Goal: Task Accomplishment & Management: Use online tool/utility

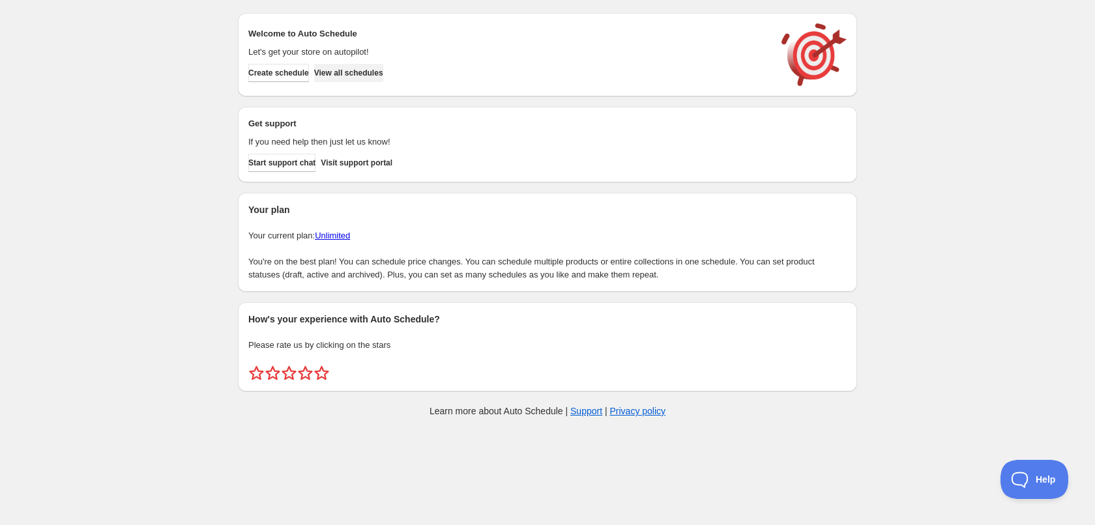
click at [371, 80] on button "View all schedules" at bounding box center [348, 73] width 69 height 18
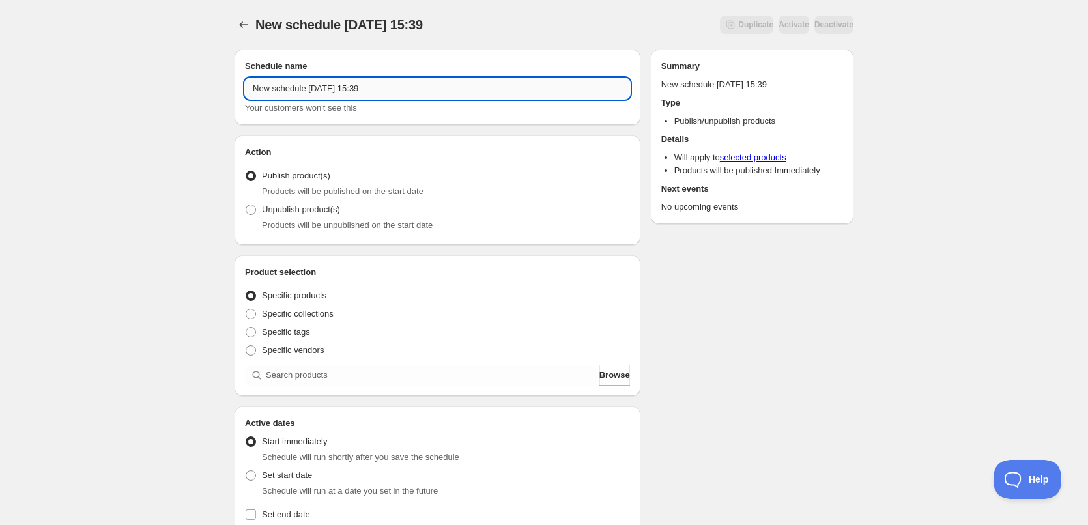
click at [388, 93] on input "New schedule [DATE] 15:39" at bounding box center [437, 88] width 385 height 21
type input "[DATE]"
drag, startPoint x: 188, startPoint y: 225, endPoint x: 263, endPoint y: 270, distance: 87.4
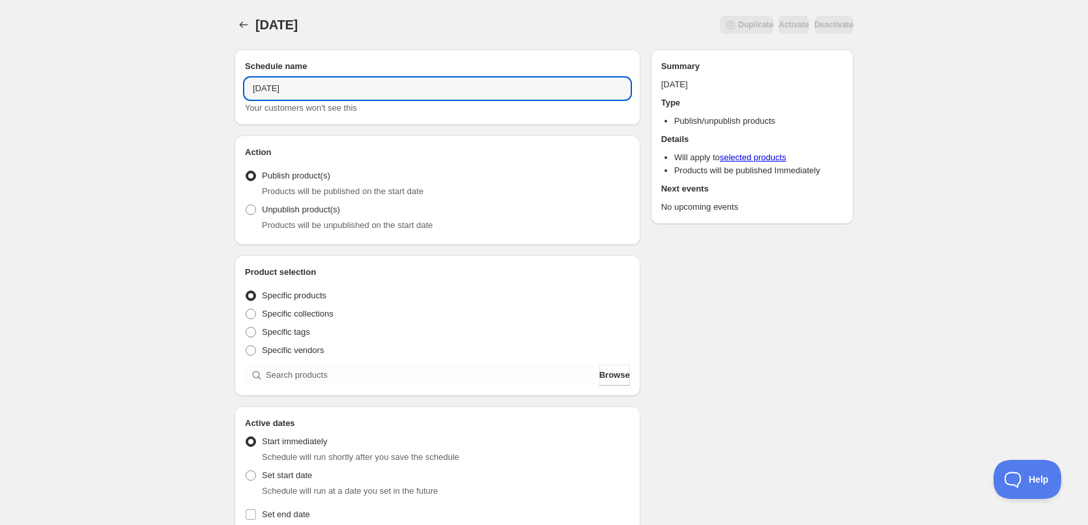
click at [190, 225] on div "[DATE]. This page is ready [DATE] Duplicate Activate Deactivate More actions Du…" at bounding box center [544, 496] width 1088 height 993
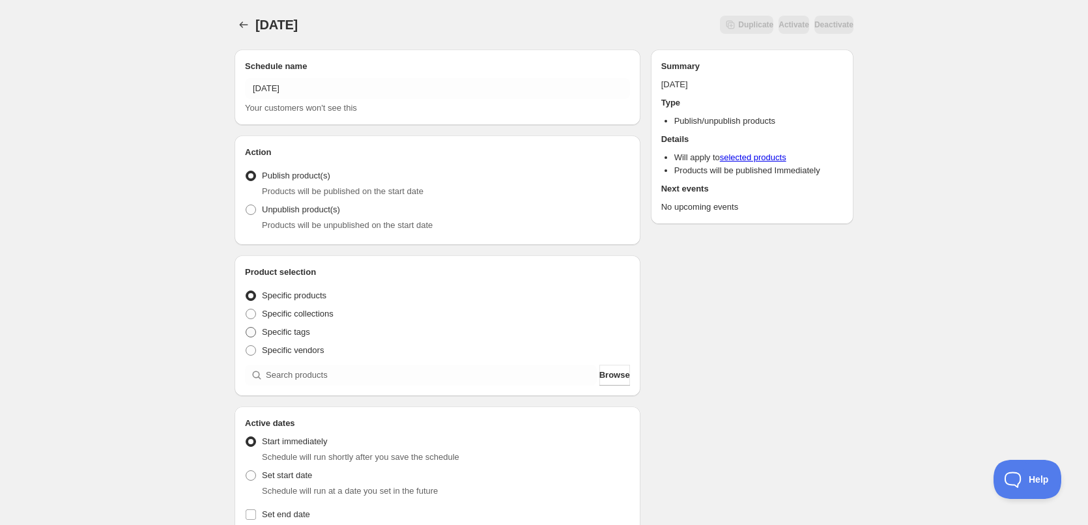
click at [287, 332] on span "Specific tags" at bounding box center [286, 332] width 48 height 10
click at [246, 328] on input "Specific tags" at bounding box center [246, 327] width 1 height 1
radio input "true"
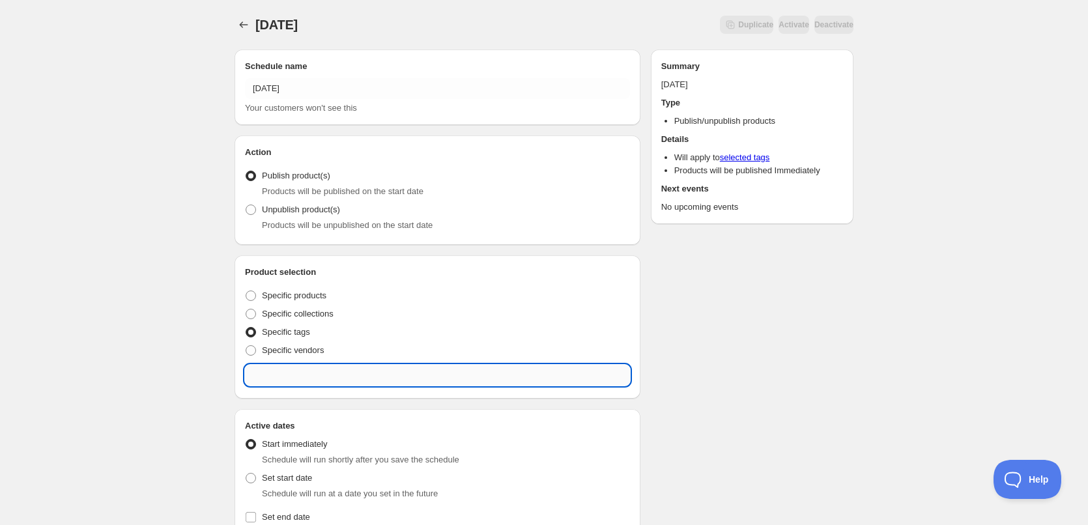
click at [338, 368] on input "text" at bounding box center [437, 375] width 385 height 21
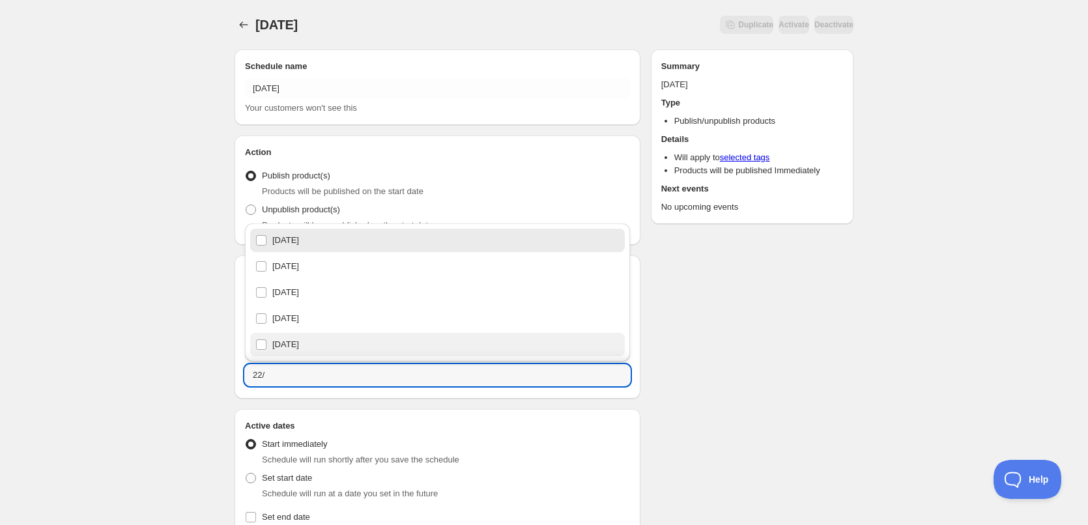
click at [312, 335] on div "[DATE]" at bounding box center [437, 344] width 375 height 23
type input "[DATE]"
checkbox input "true"
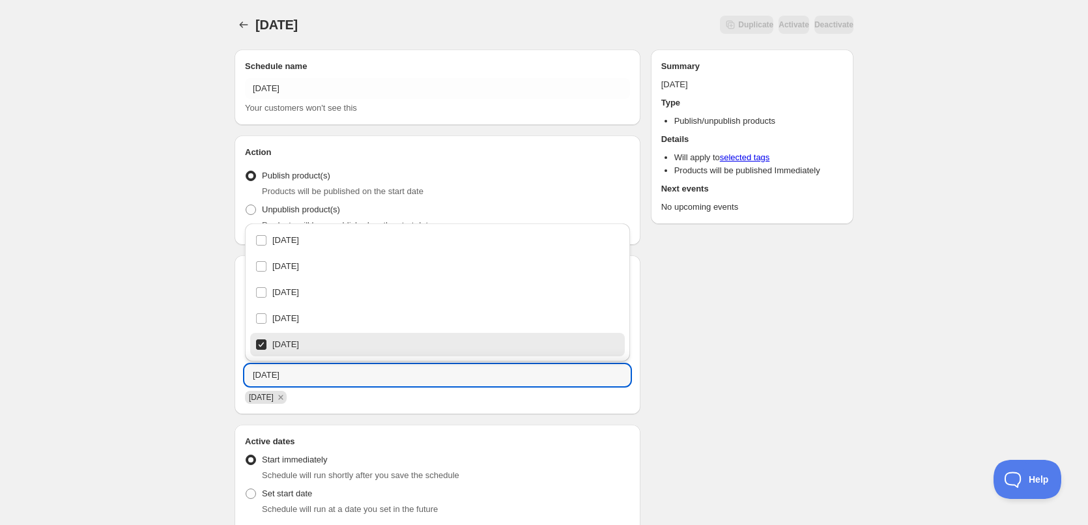
type input "[DATE]"
click at [192, 332] on div "[DATE]. This page is ready [DATE] Duplicate Activate Deactivate More actions Du…" at bounding box center [544, 505] width 1088 height 1011
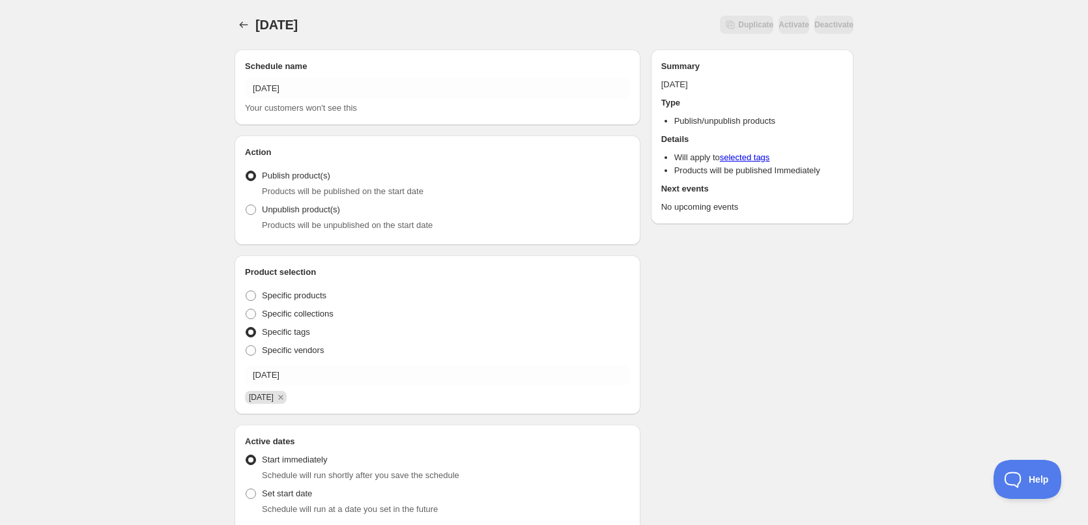
scroll to position [196, 0]
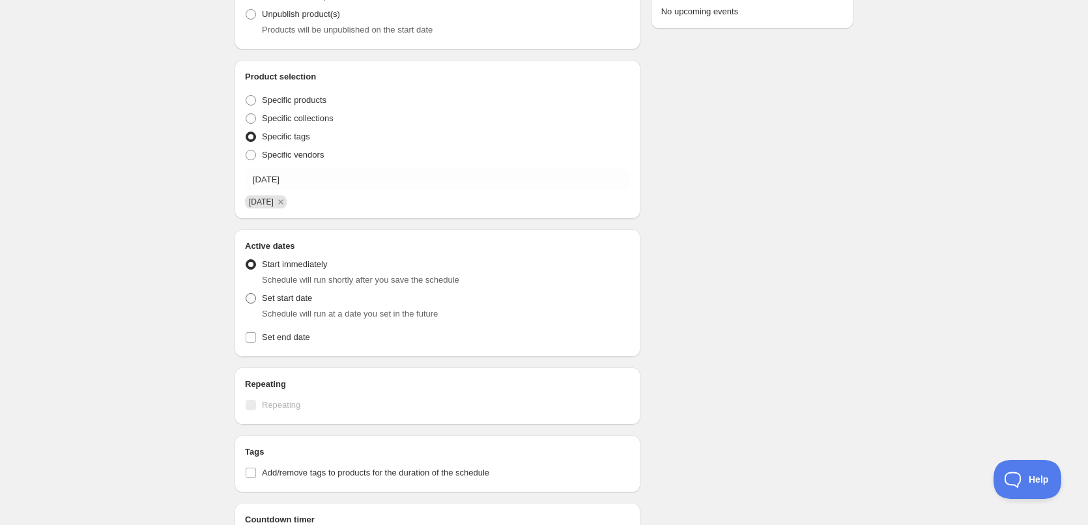
click at [250, 297] on span at bounding box center [251, 298] width 10 height 10
click at [246, 294] on input "Set start date" at bounding box center [246, 293] width 1 height 1
radio input "true"
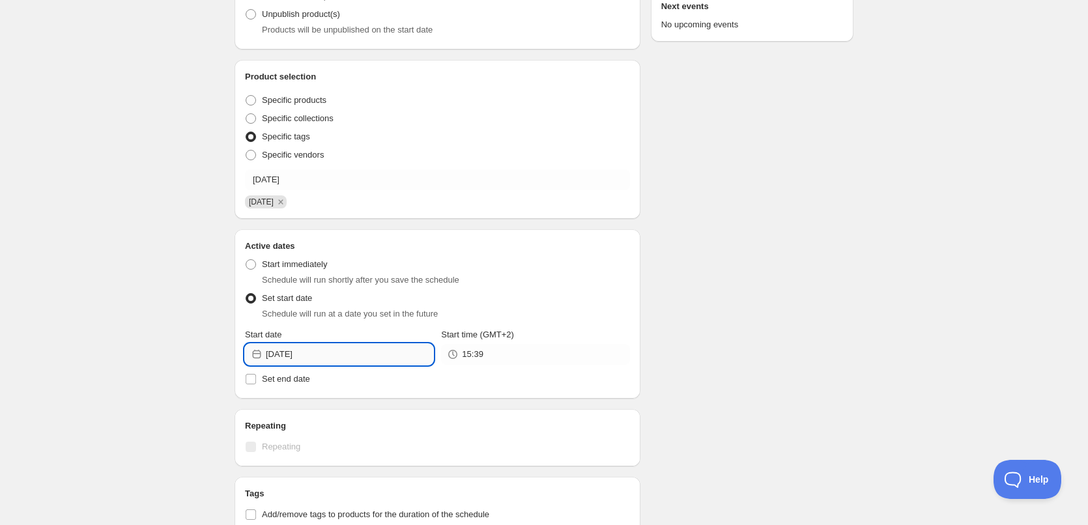
click at [346, 355] on input "[DATE]" at bounding box center [349, 354] width 167 height 21
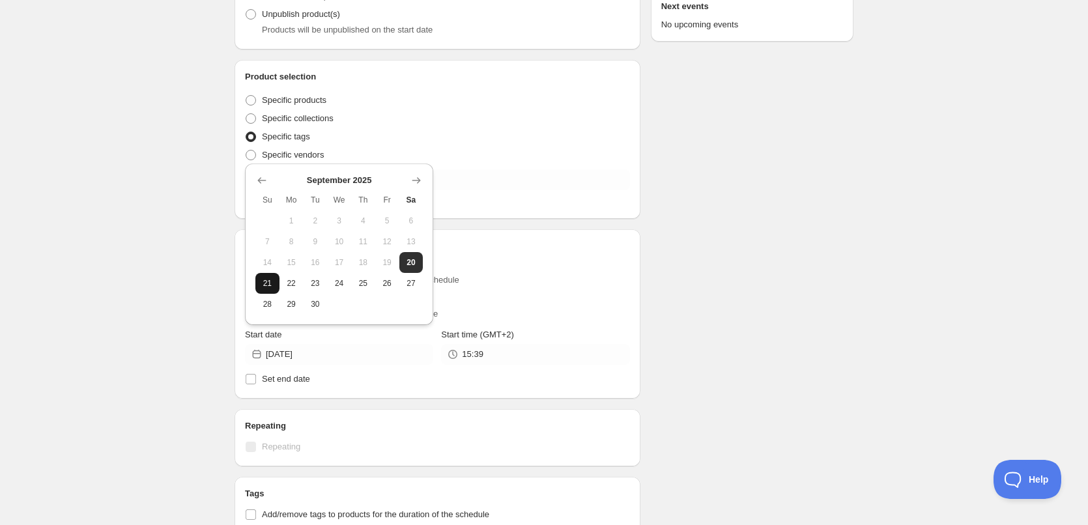
click at [272, 283] on span "21" at bounding box center [268, 283] width 14 height 10
type input "[DATE]"
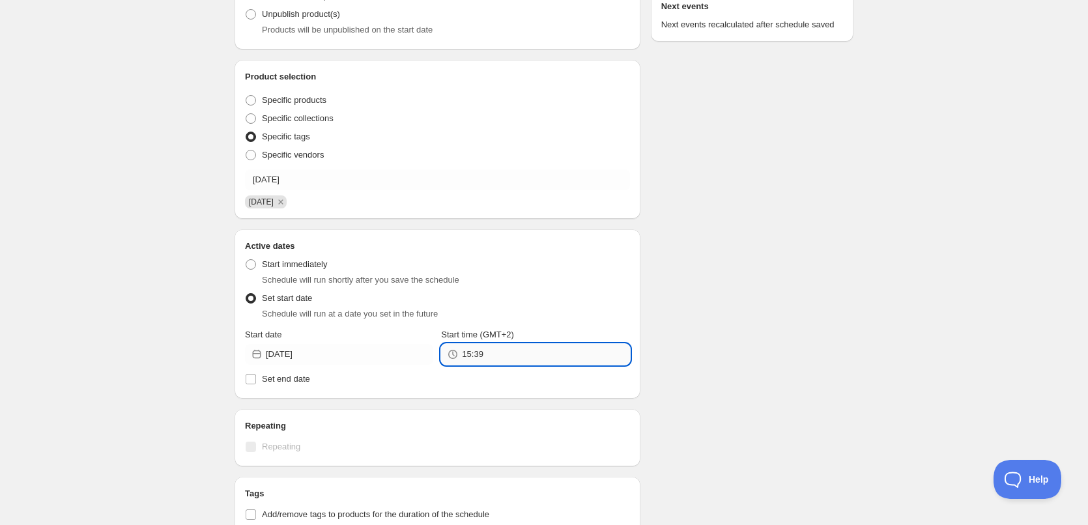
click at [522, 353] on input "15:39" at bounding box center [545, 354] width 167 height 21
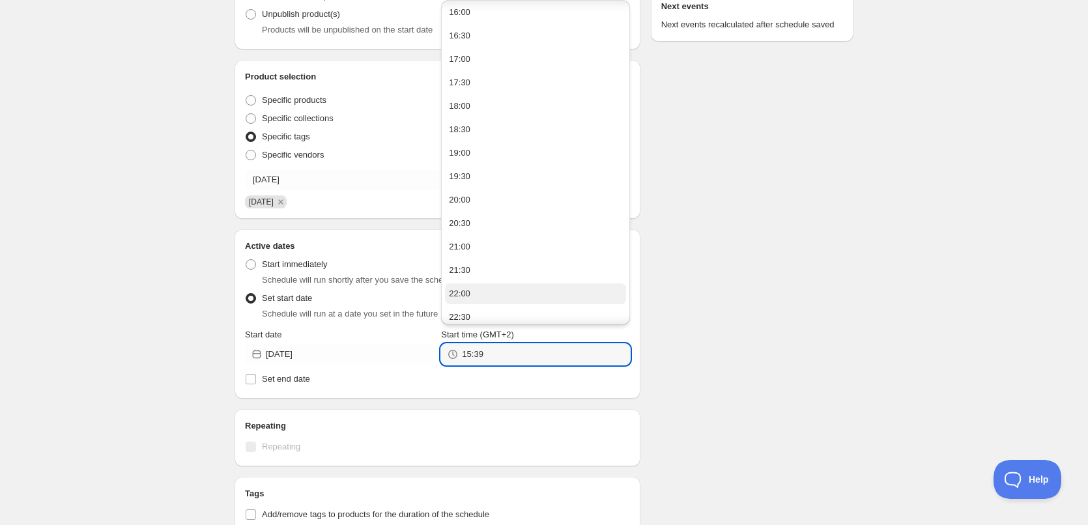
scroll to position [782, 0]
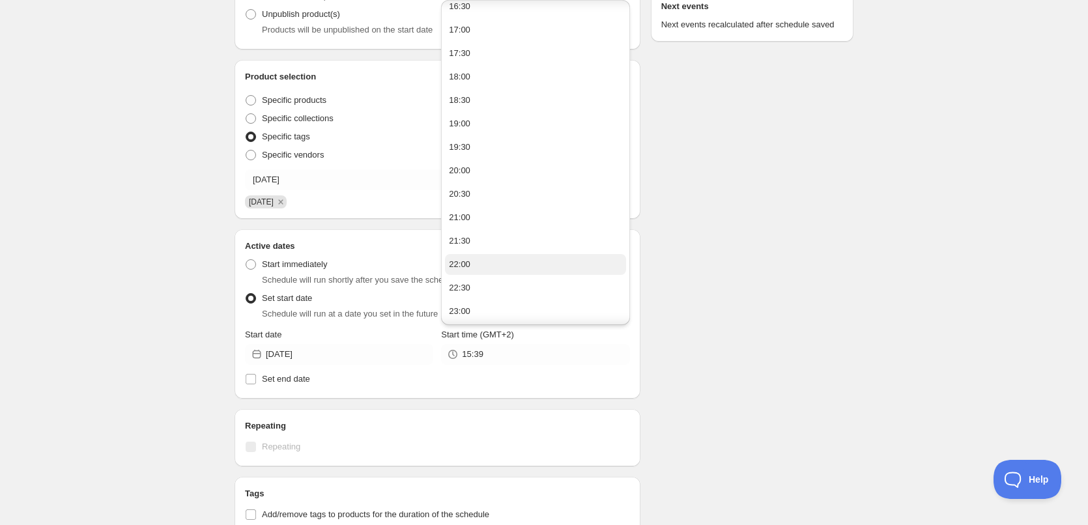
click at [491, 269] on button "22:00" at bounding box center [535, 264] width 181 height 21
type input "22:00"
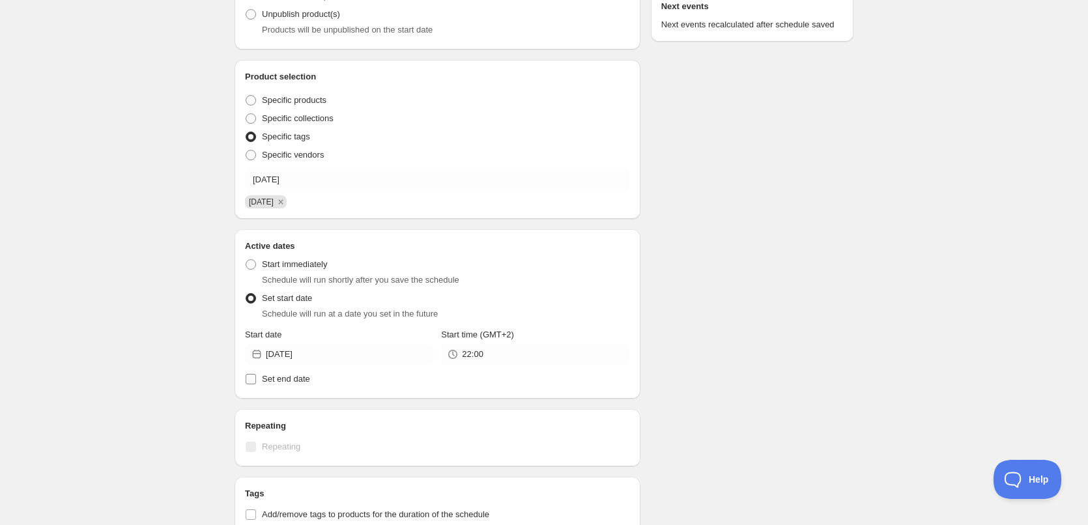
click at [300, 382] on span "Set end date" at bounding box center [286, 379] width 48 height 10
click at [256, 382] on input "Set end date" at bounding box center [251, 379] width 10 height 10
checkbox input "true"
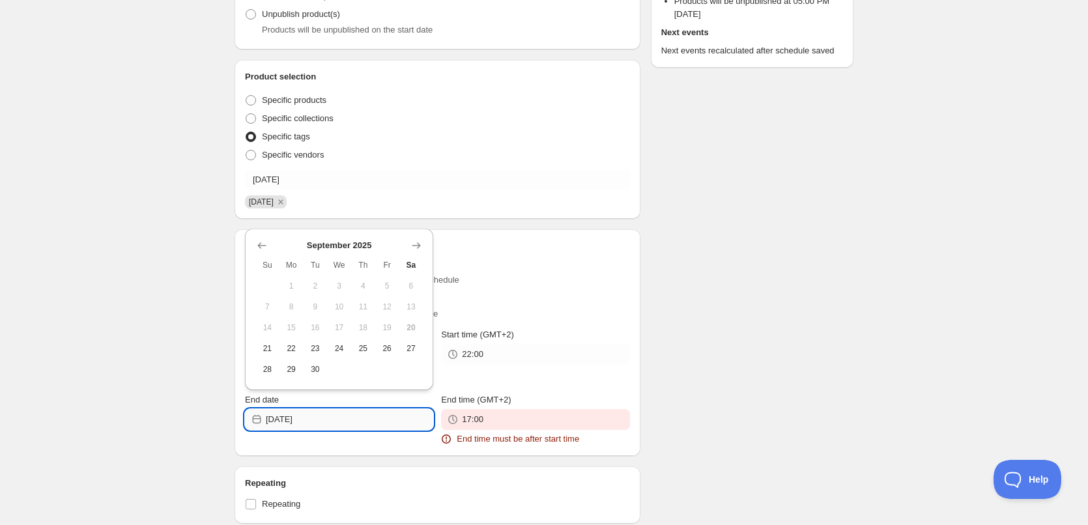
click at [354, 421] on input "[DATE]" at bounding box center [349, 419] width 167 height 21
click at [282, 352] on button "22" at bounding box center [292, 348] width 24 height 21
type input "[DATE]"
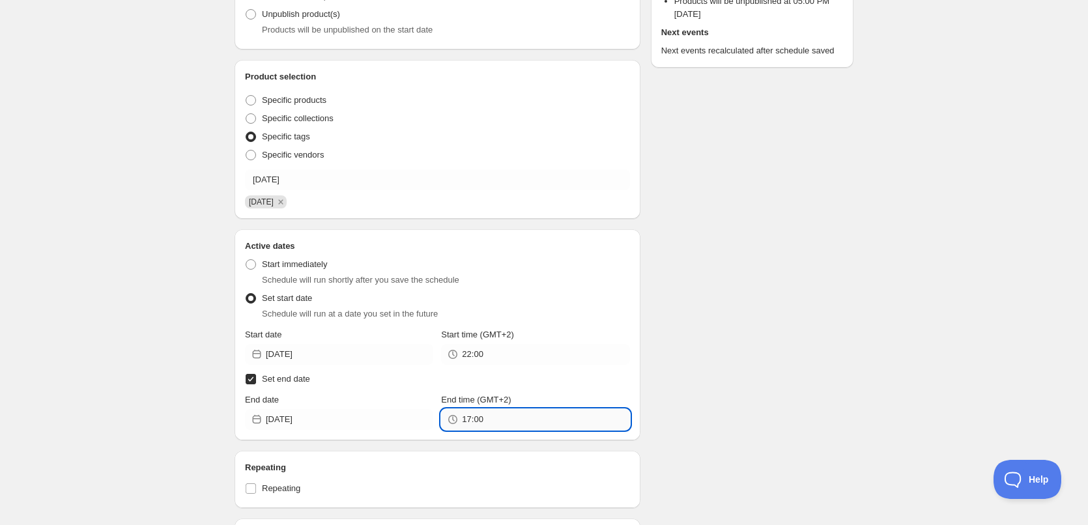
click at [556, 419] on input "17:00" at bounding box center [545, 419] width 167 height 21
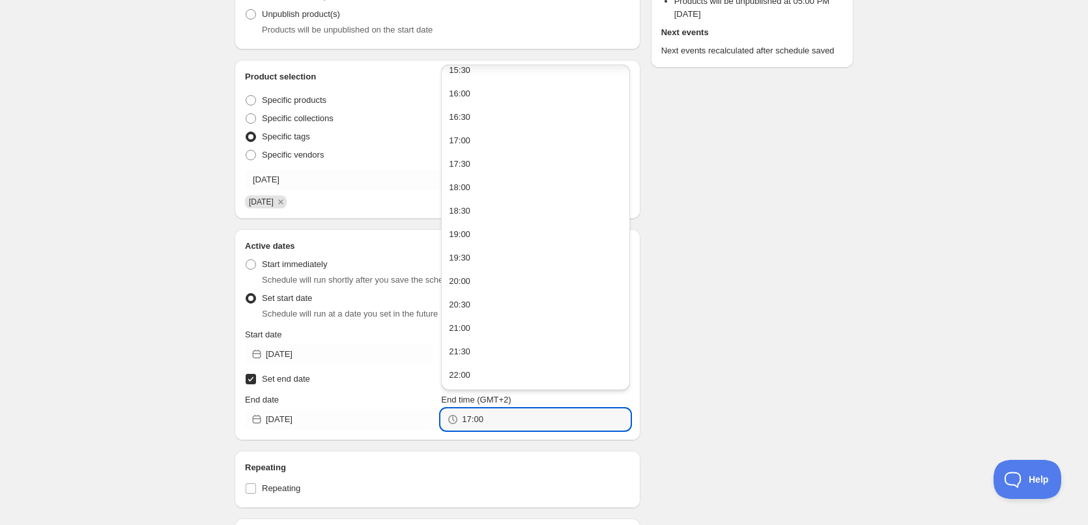
scroll to position [806, 0]
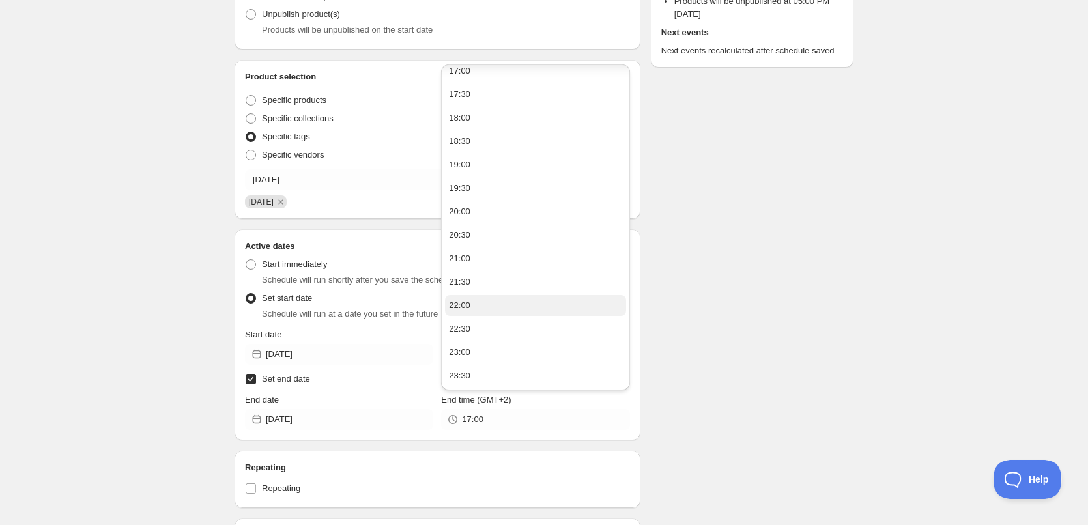
click at [478, 302] on button "22:00" at bounding box center [535, 305] width 181 height 21
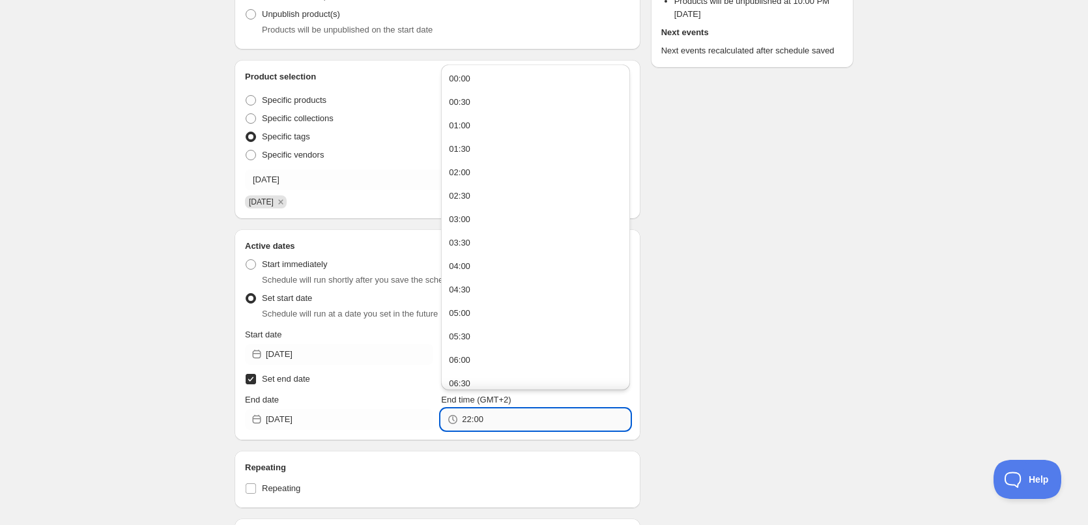
click at [477, 420] on input "22:00" at bounding box center [545, 419] width 167 height 21
type input "22:10"
click at [790, 411] on div "Schedule name [DATE] Your customers won't see this Action Action Publish produc…" at bounding box center [539, 390] width 630 height 1092
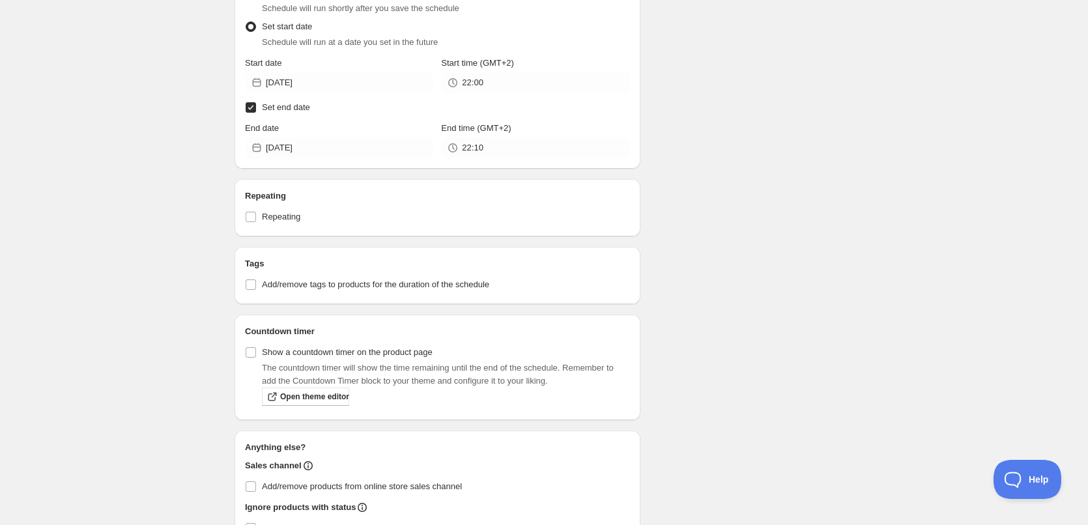
scroll to position [631, 0]
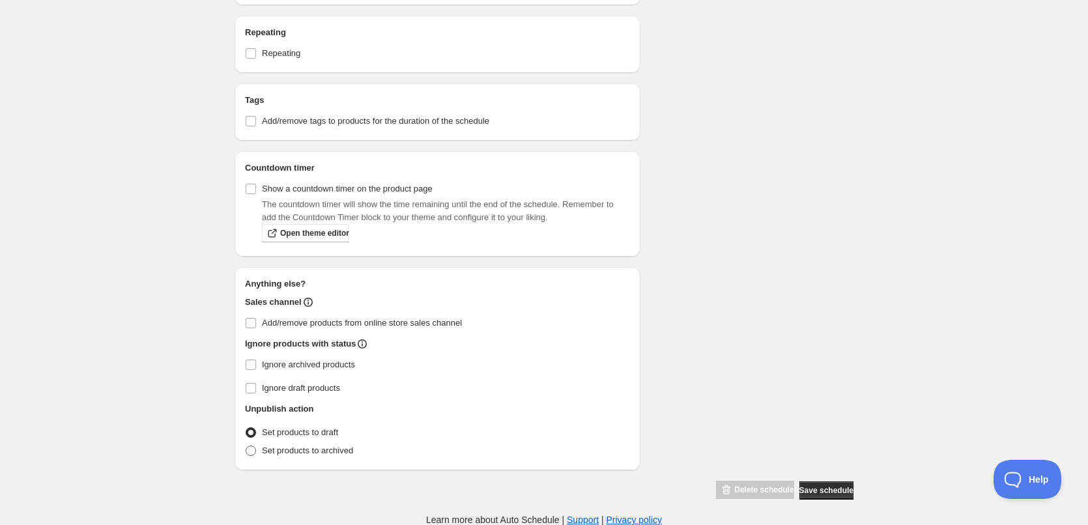
click at [254, 451] on span at bounding box center [251, 451] width 10 height 10
click at [246, 446] on input "Set products to archived" at bounding box center [246, 446] width 1 height 1
radio input "true"
click at [255, 371] on label "Ignore archived products" at bounding box center [437, 365] width 385 height 18
click at [255, 370] on input "Ignore archived products" at bounding box center [251, 365] width 10 height 10
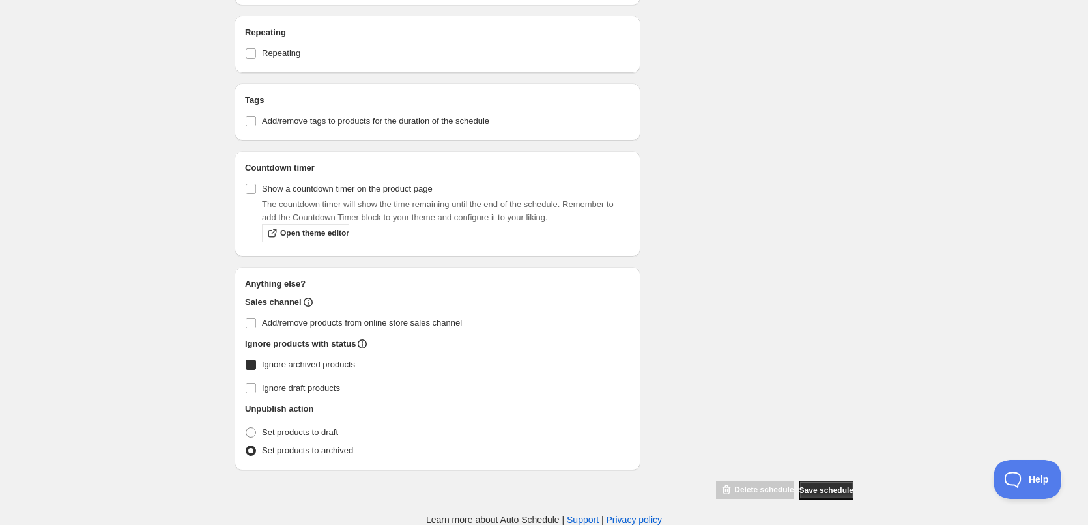
checkbox input "true"
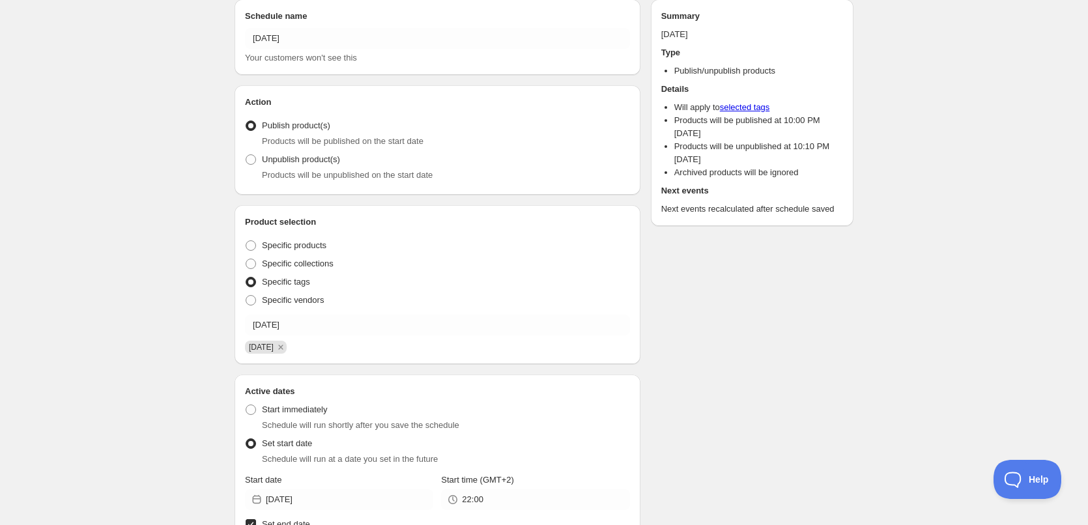
scroll to position [0, 0]
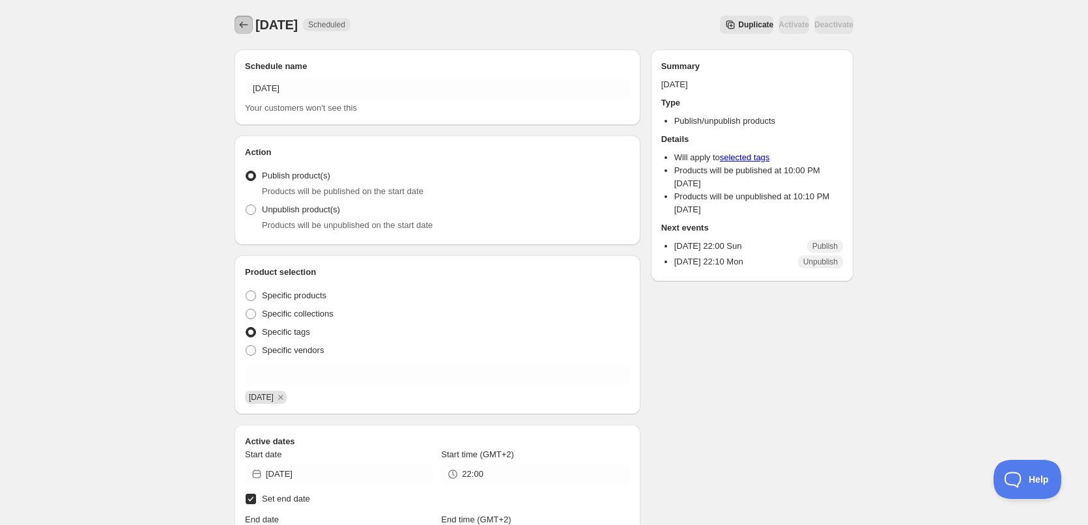
click at [240, 22] on icon "Schedules" at bounding box center [243, 24] width 13 height 13
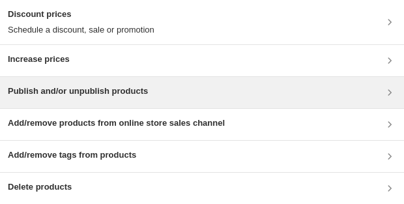
click at [79, 89] on h3 "Publish and/or unpublish products" at bounding box center [78, 91] width 140 height 13
